Goal: Find specific page/section: Find specific page/section

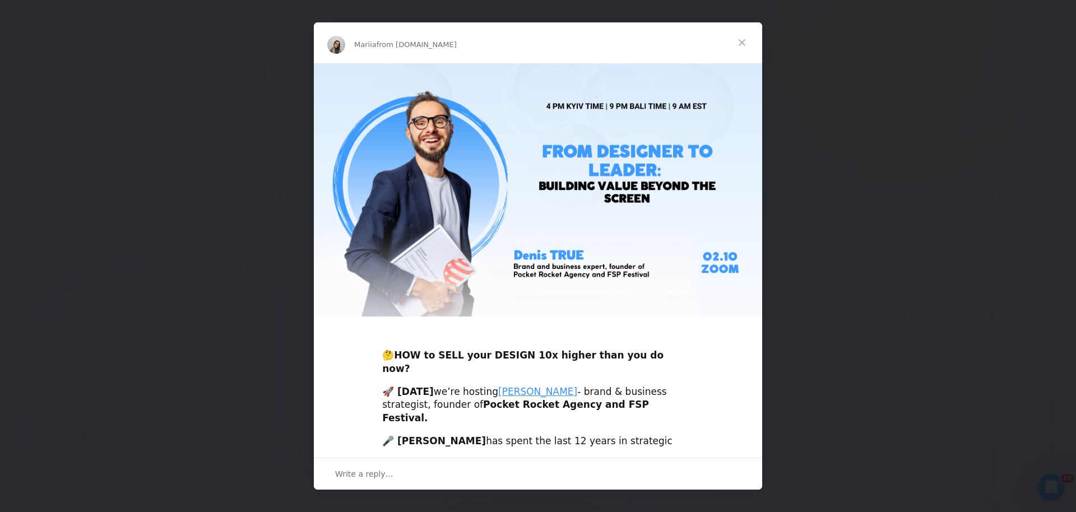
click at [744, 42] on span "Close" at bounding box center [742, 42] width 40 height 40
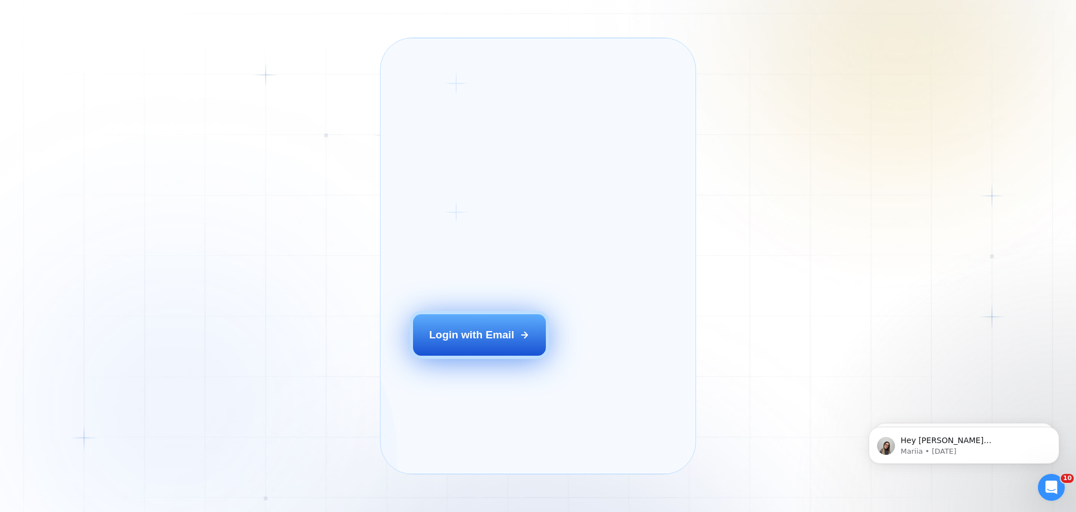
click at [455, 356] on button "Login with Email" at bounding box center [479, 334] width 133 height 41
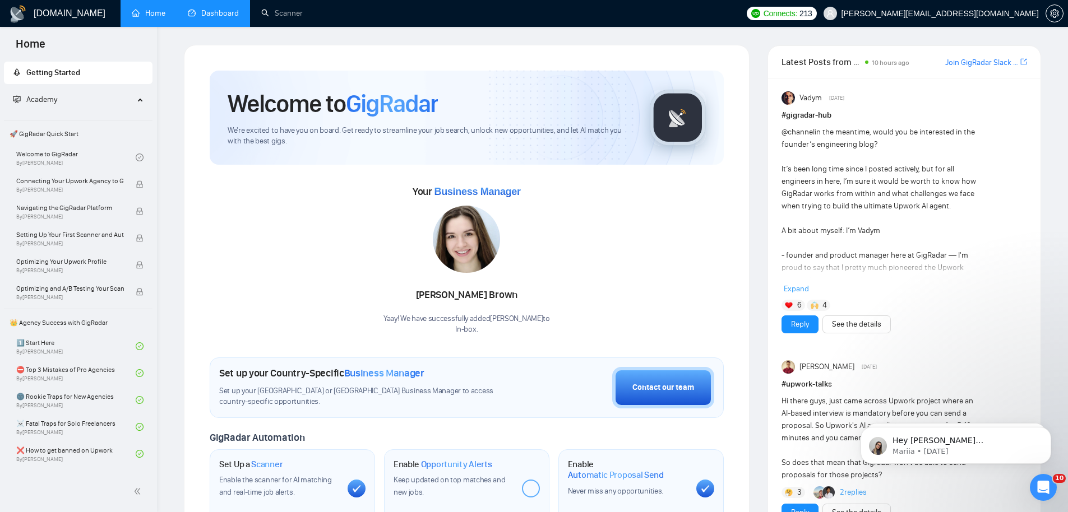
click at [216, 8] on link "Dashboard" at bounding box center [213, 13] width 51 height 10
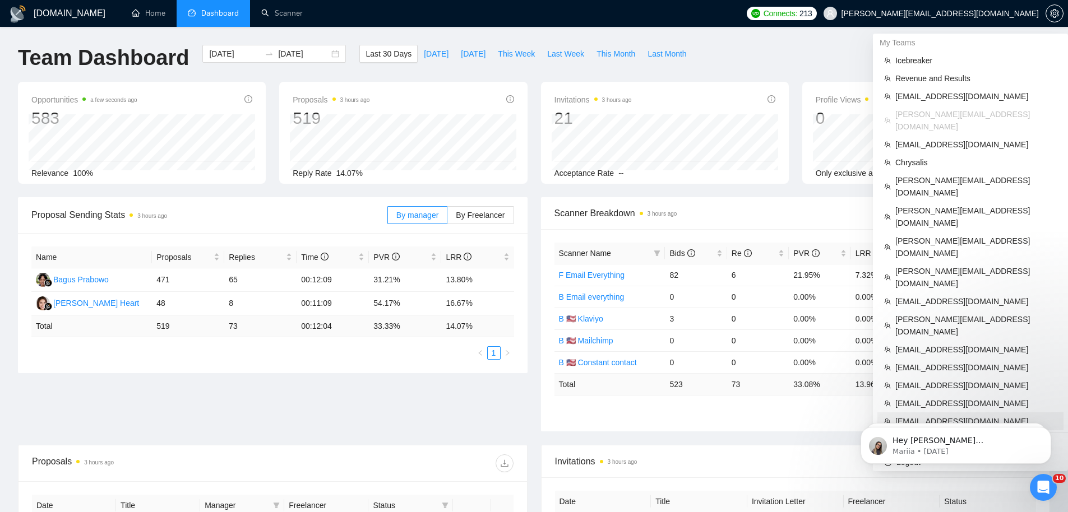
click at [948, 415] on span "[EMAIL_ADDRESS][DOMAIN_NAME]" at bounding box center [975, 421] width 161 height 12
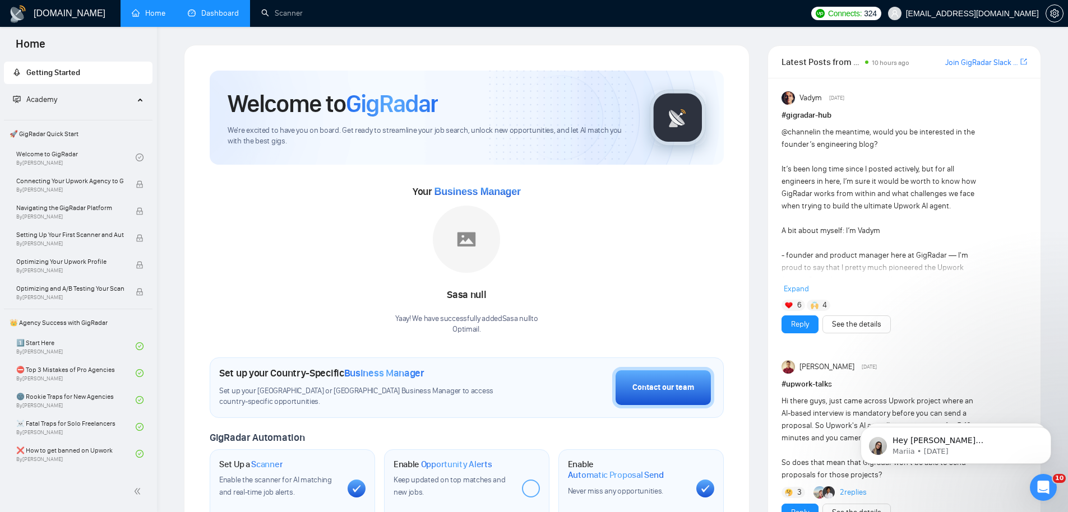
click at [208, 14] on link "Dashboard" at bounding box center [213, 13] width 51 height 10
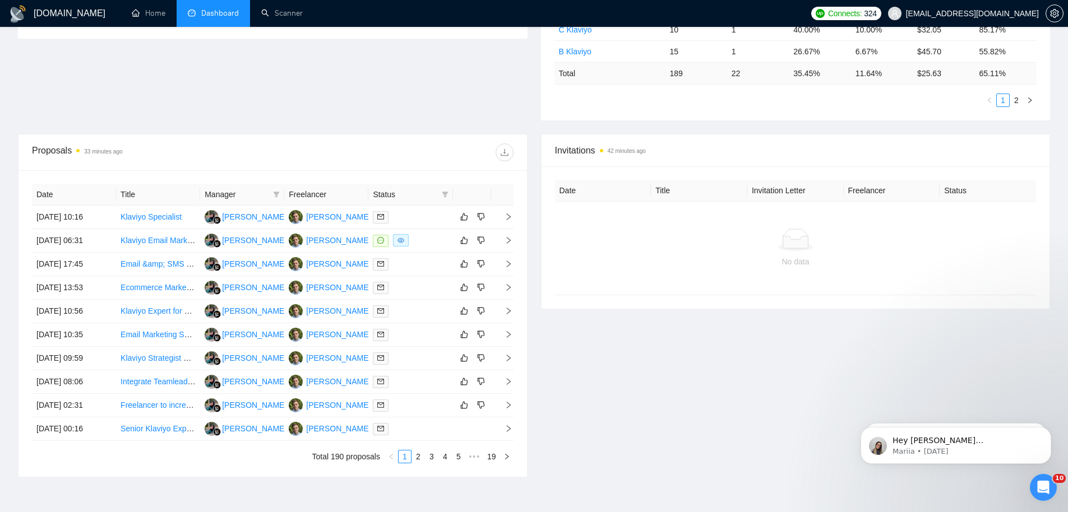
scroll to position [321, 0]
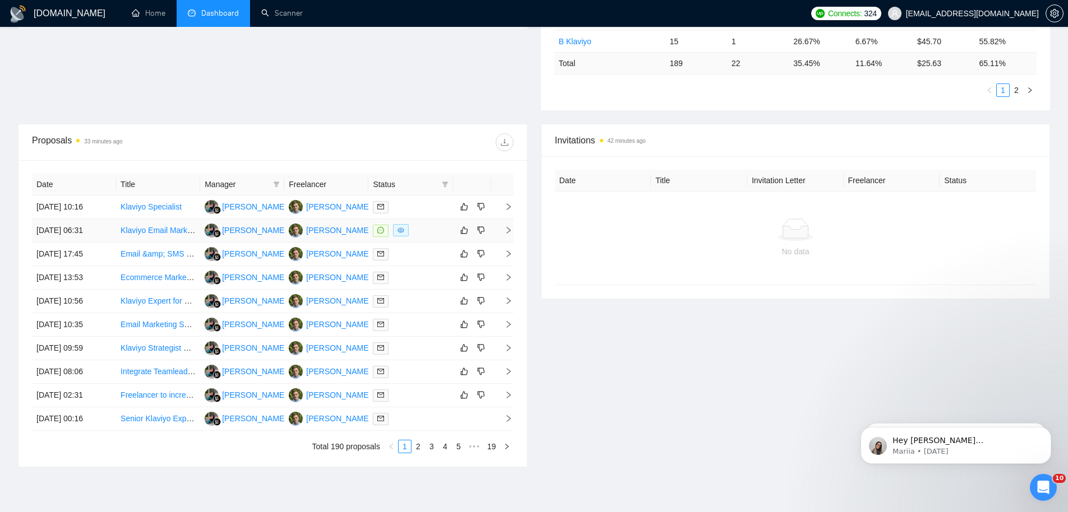
click at [98, 237] on td "[DATE] 06:31" at bounding box center [74, 231] width 84 height 24
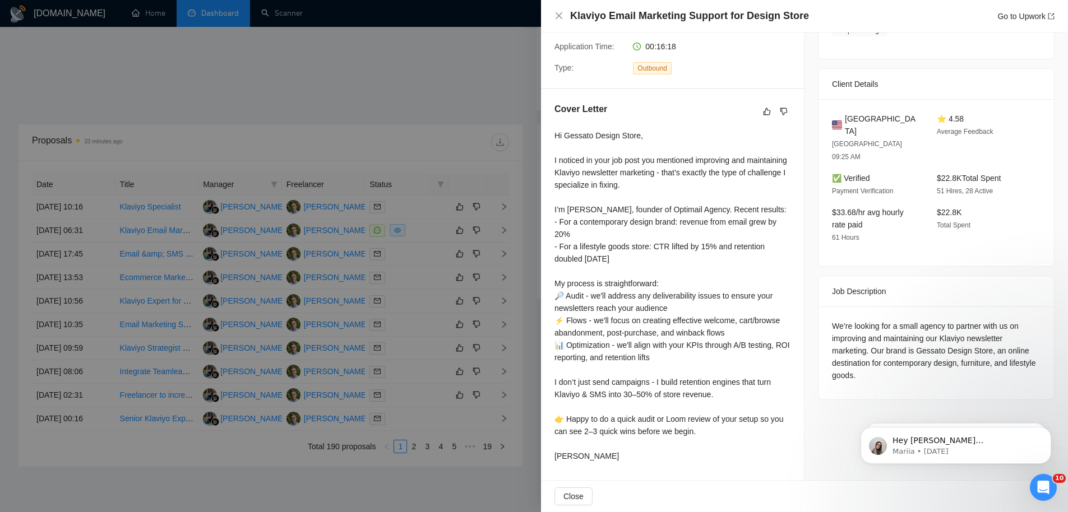
scroll to position [237, 0]
click at [409, 205] on div at bounding box center [534, 256] width 1068 height 512
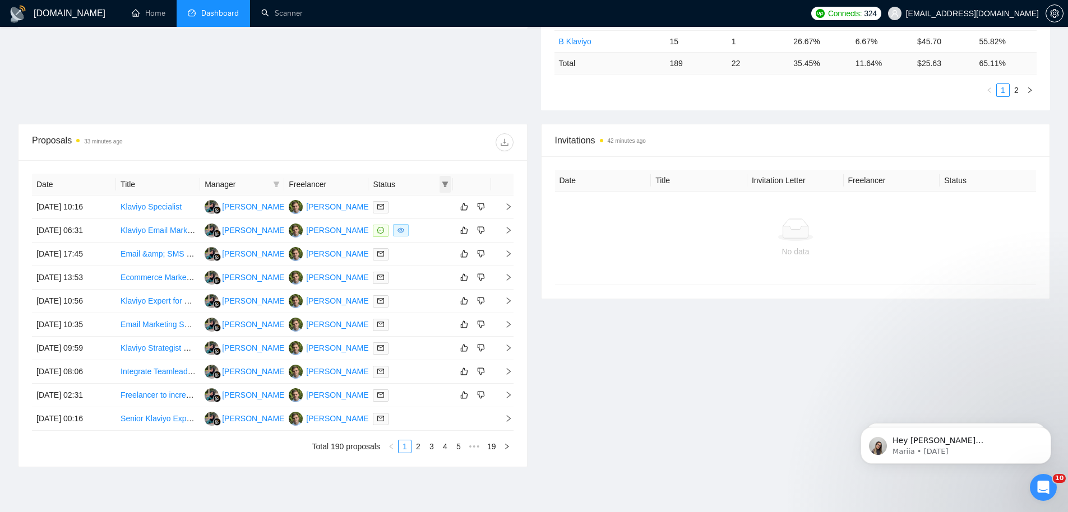
click at [447, 183] on icon "filter" at bounding box center [445, 184] width 7 height 7
click at [418, 201] on span "Chat" at bounding box center [408, 205] width 21 height 9
checkbox input "true"
click at [436, 247] on span "OK" at bounding box center [435, 246] width 11 height 12
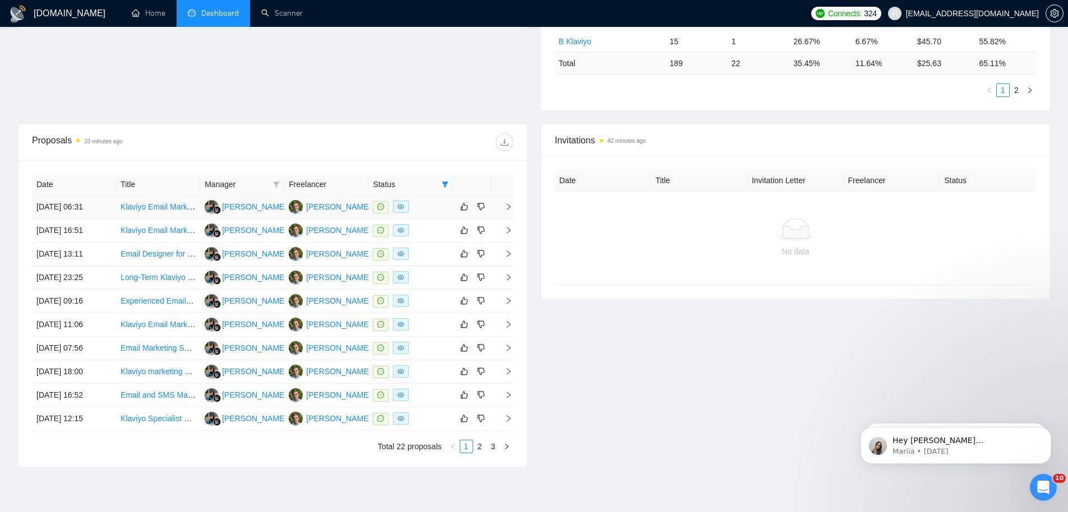
click at [143, 214] on td "Klaviyo Email Marketing Support for Design Store" at bounding box center [158, 208] width 84 height 24
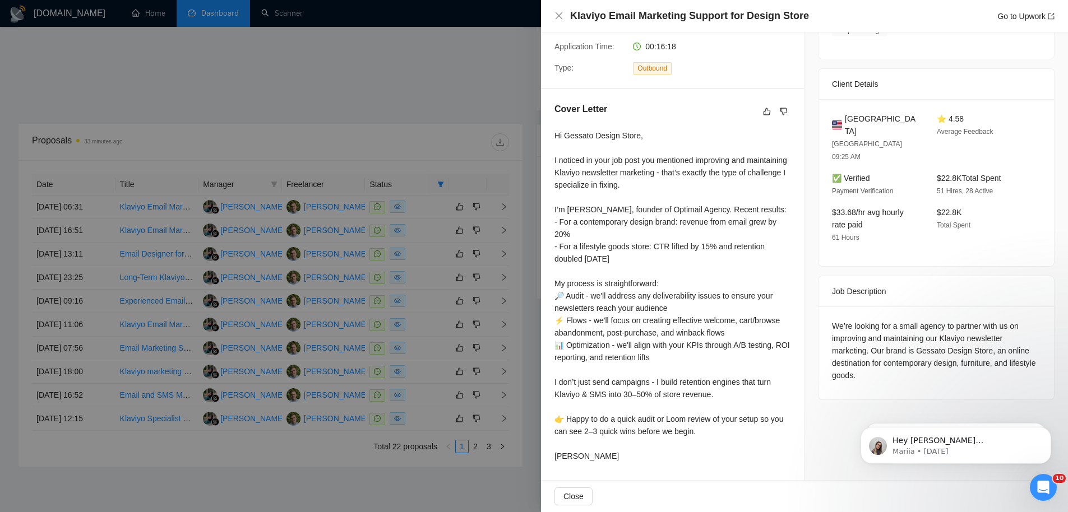
click at [201, 122] on div at bounding box center [534, 256] width 1068 height 512
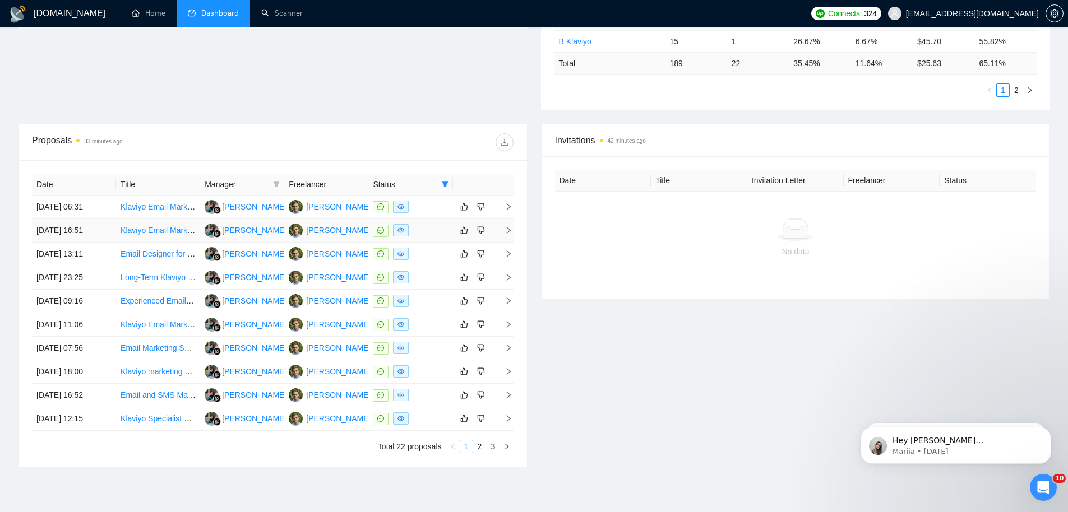
click at [147, 238] on td "Klaviyo Email Marketing and Design Expert" at bounding box center [158, 231] width 84 height 24
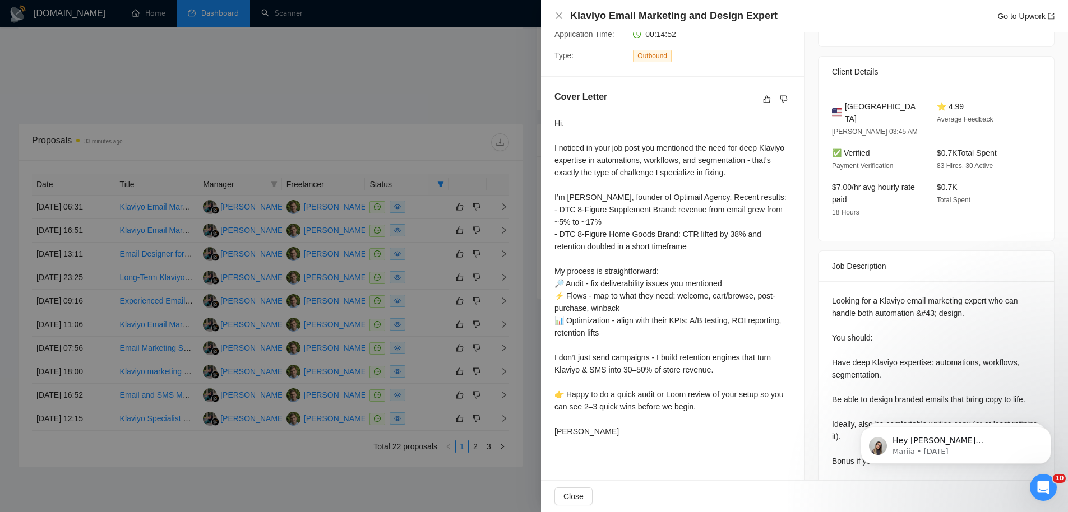
click at [237, 140] on div at bounding box center [534, 256] width 1068 height 512
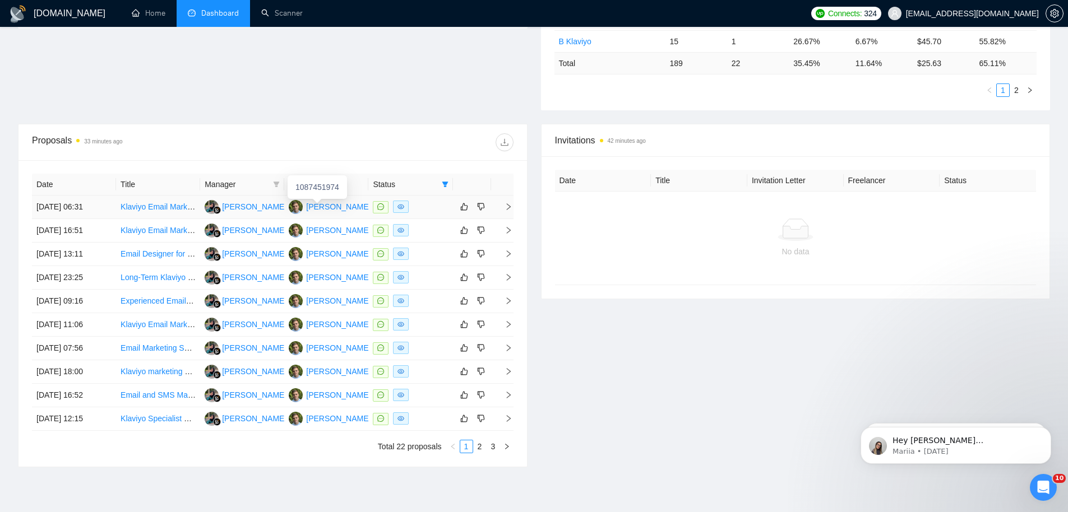
click at [322, 209] on div "[PERSON_NAME]" at bounding box center [338, 207] width 64 height 12
